Goal: Information Seeking & Learning: Understand process/instructions

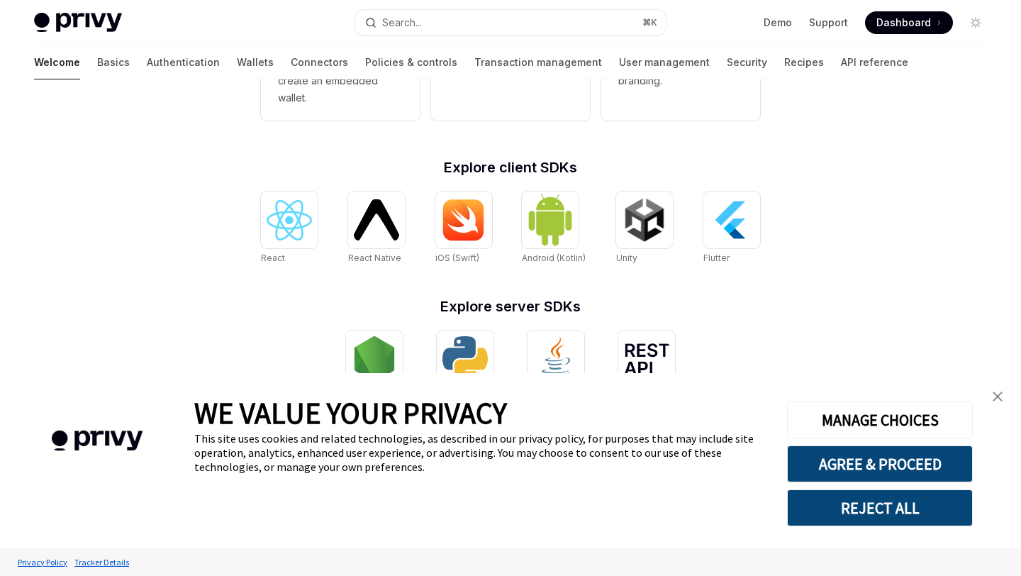
scroll to position [585, 0]
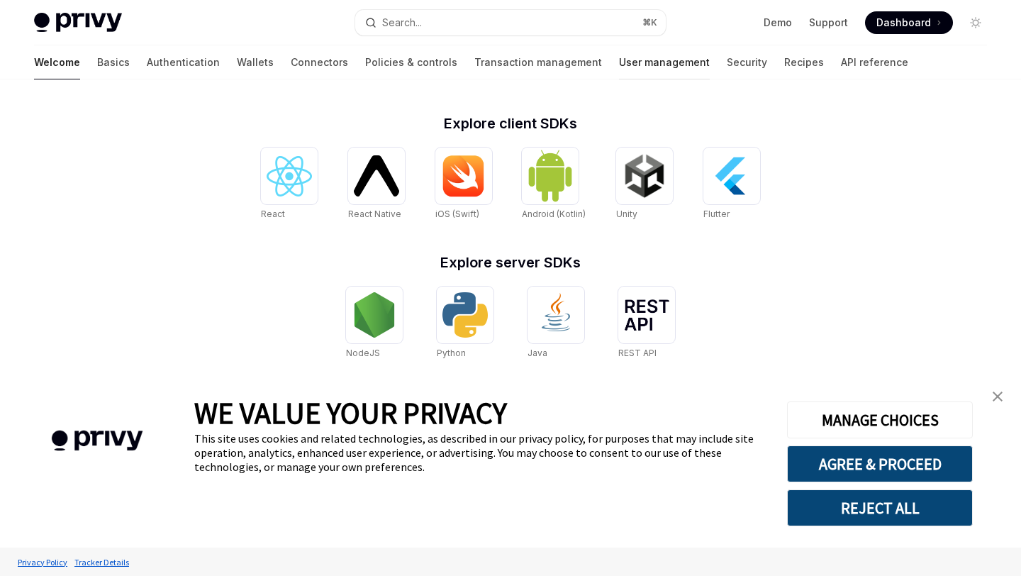
click at [619, 73] on link "User management" at bounding box center [664, 62] width 91 height 34
type textarea "*"
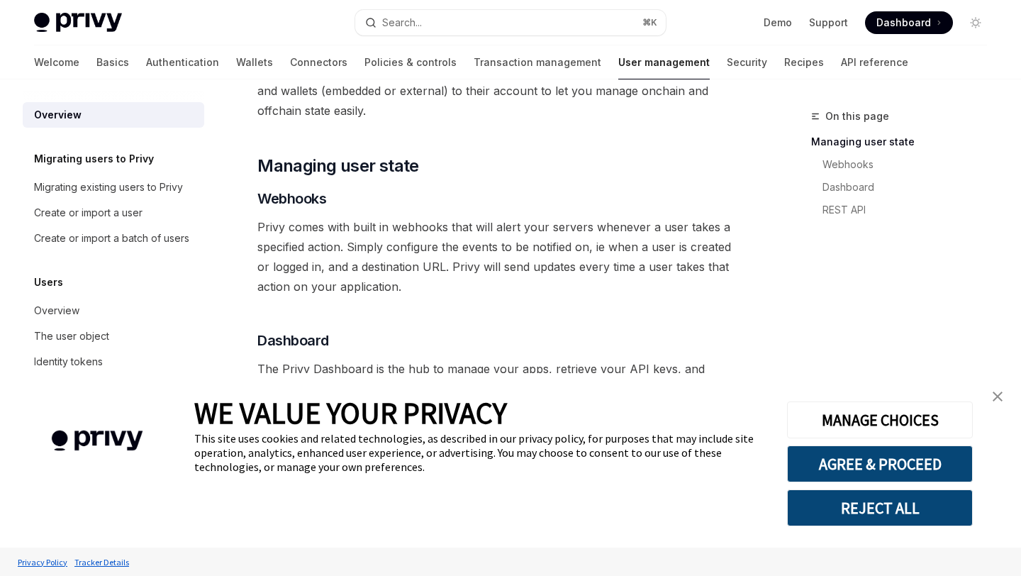
scroll to position [181, 0]
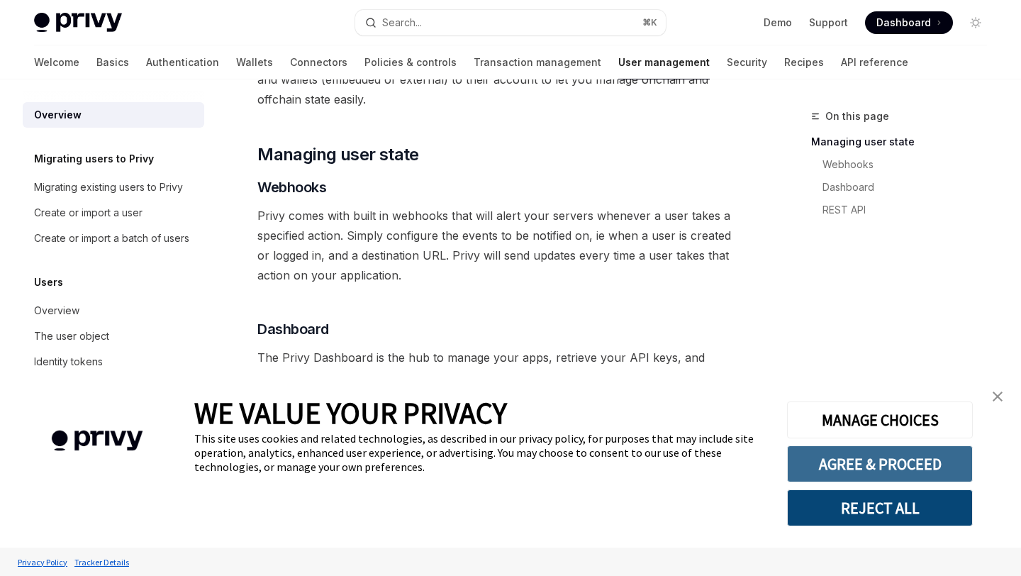
click at [843, 458] on button "AGREE & PROCEED" at bounding box center [880, 463] width 186 height 37
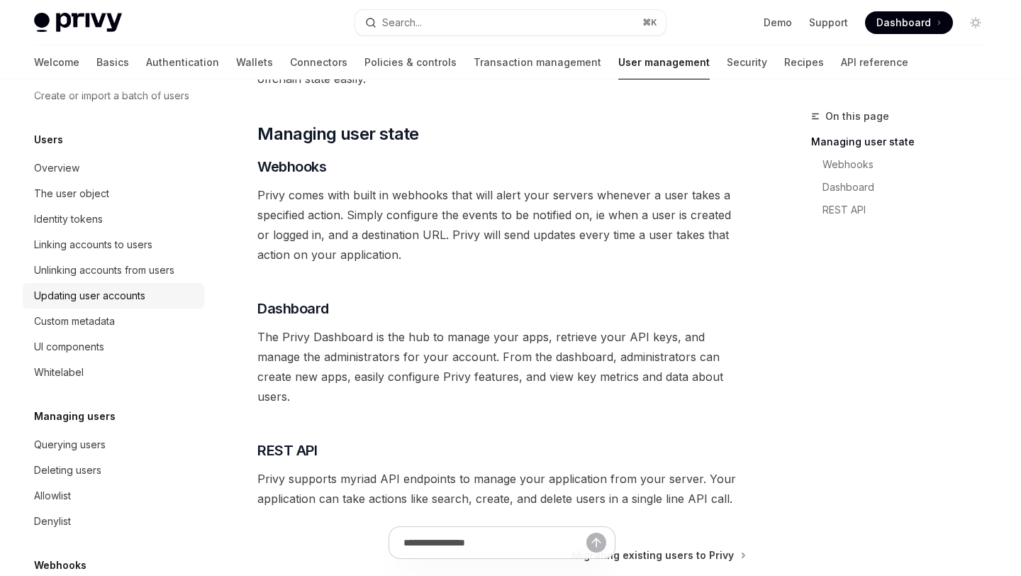
scroll to position [155, 0]
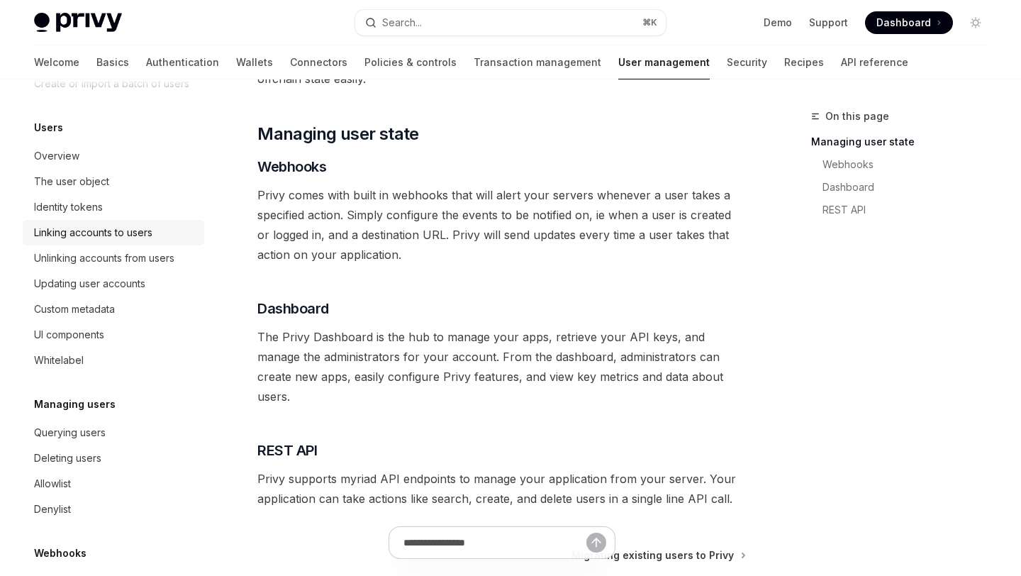
click at [129, 232] on div "Linking accounts to users" at bounding box center [93, 232] width 118 height 17
type textarea "*"
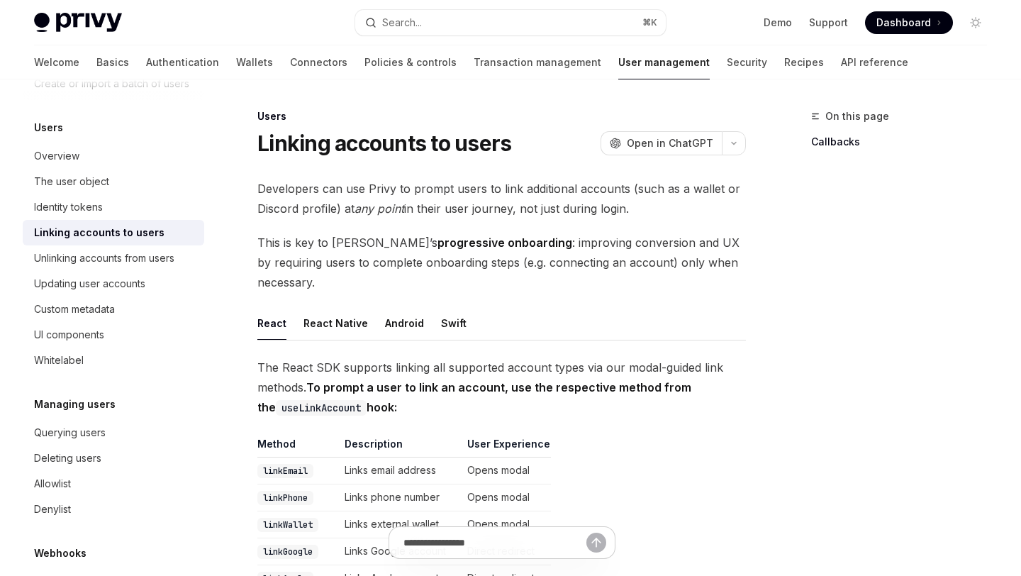
scroll to position [227, 0]
